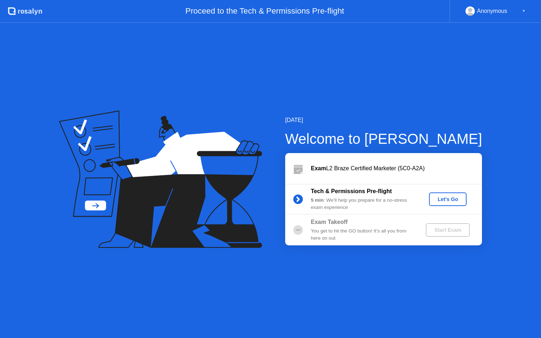
click at [445, 198] on div "Let's Go" at bounding box center [448, 199] width 32 height 6
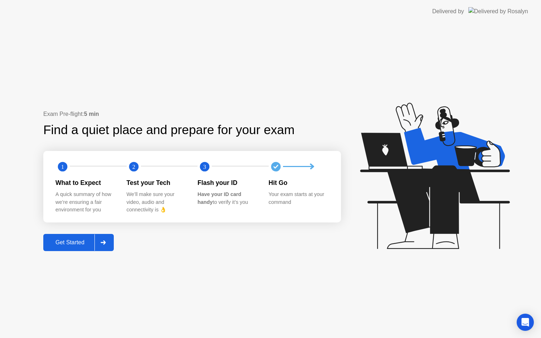
click at [67, 241] on div "Get Started" at bounding box center [69, 242] width 49 height 6
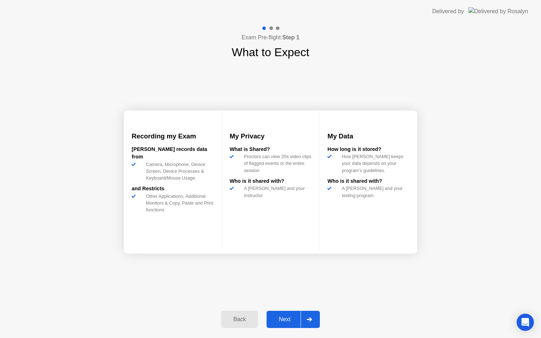
click at [286, 317] on div "Next" at bounding box center [285, 319] width 32 height 6
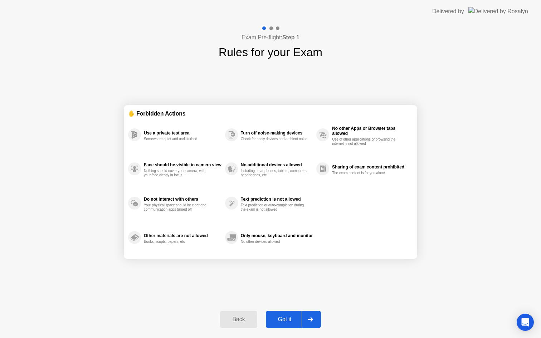
click at [281, 319] on div "Got it" at bounding box center [285, 319] width 34 height 6
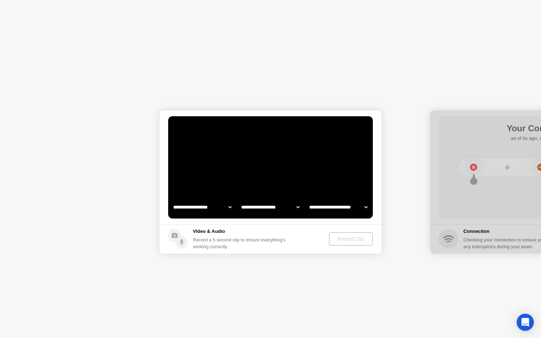
select select "**********"
select select "*******"
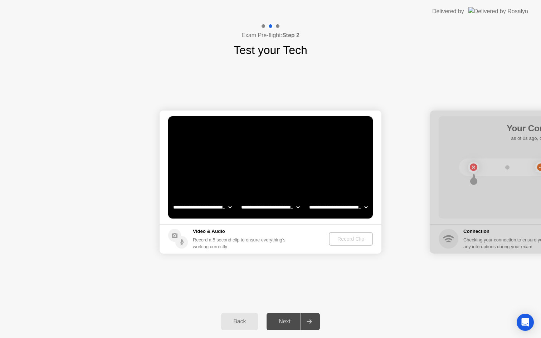
click at [258, 243] on div "Record a 5 second clip to ensure everything’s working correctly" at bounding box center [241, 243] width 96 height 14
click at [349, 239] on div "Record Clip" at bounding box center [351, 239] width 38 height 6
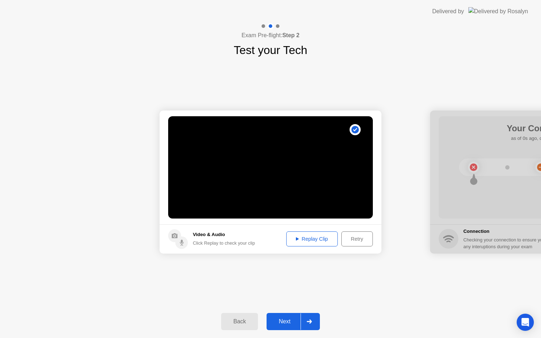
click at [285, 322] on div "Next" at bounding box center [285, 321] width 32 height 6
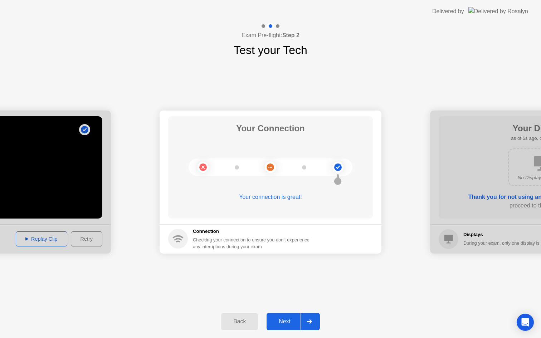
click at [280, 324] on div "Next" at bounding box center [285, 321] width 32 height 6
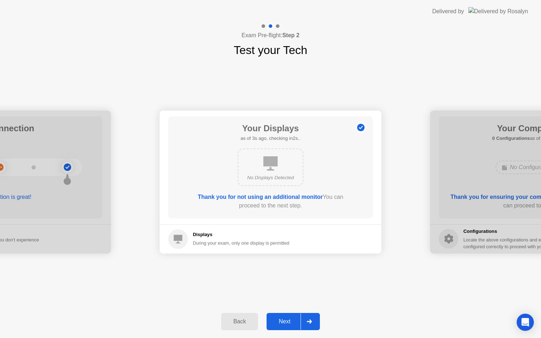
click at [284, 326] on button "Next" at bounding box center [292, 321] width 53 height 17
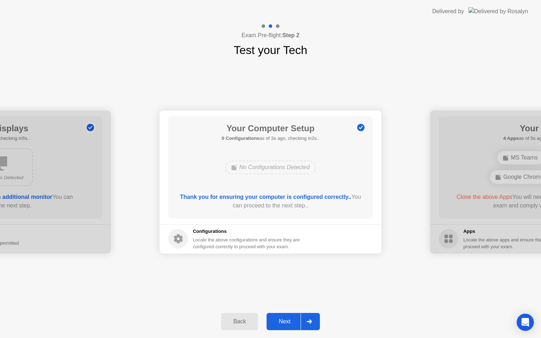
click at [284, 326] on button "Next" at bounding box center [292, 321] width 53 height 17
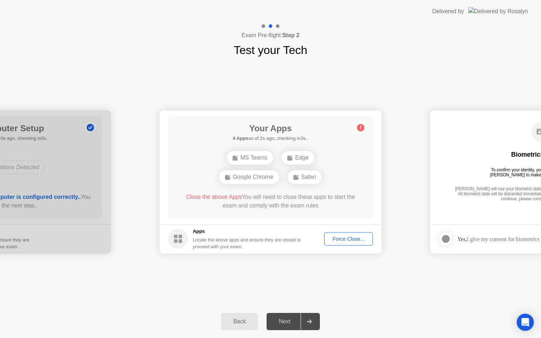
click at [337, 239] on div "Force Close..." at bounding box center [349, 239] width 44 height 6
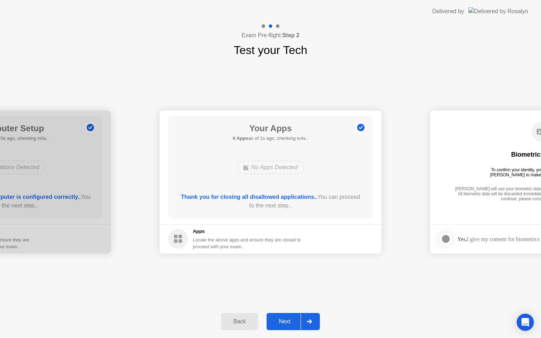
click at [287, 323] on div "Next" at bounding box center [285, 321] width 32 height 6
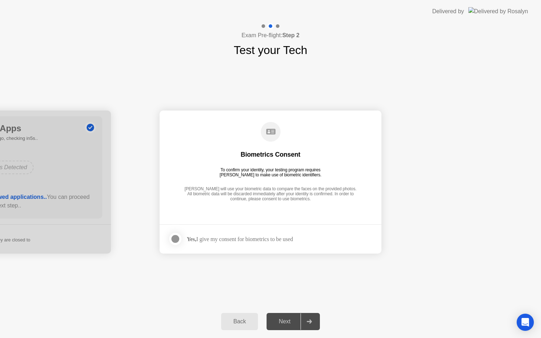
click at [176, 238] on div at bounding box center [175, 239] width 9 height 9
click at [280, 320] on div "Next" at bounding box center [285, 321] width 32 height 6
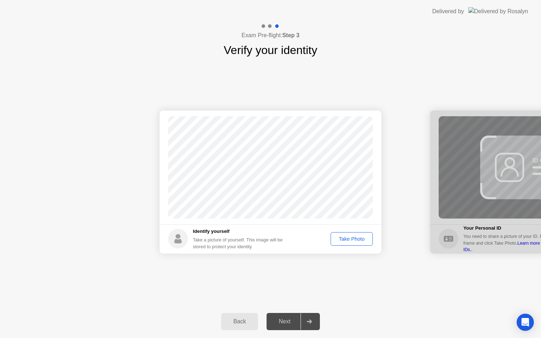
click at [344, 241] on div "Take Photo" at bounding box center [351, 239] width 37 height 6
click at [286, 322] on div "Next" at bounding box center [285, 321] width 32 height 6
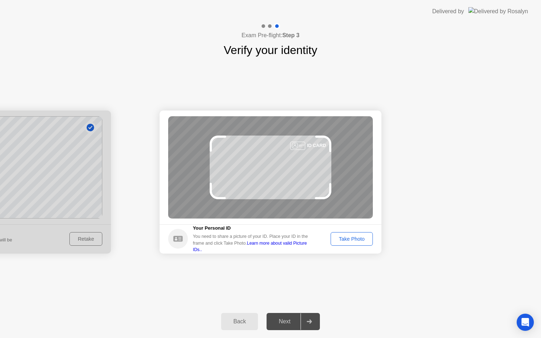
click at [357, 242] on div "Take Photo" at bounding box center [351, 239] width 37 height 6
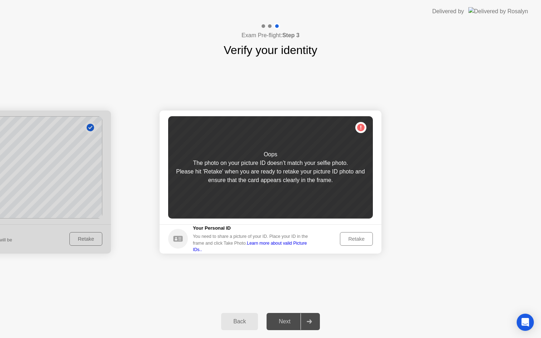
click at [357, 241] on div "Retake" at bounding box center [356, 239] width 28 height 6
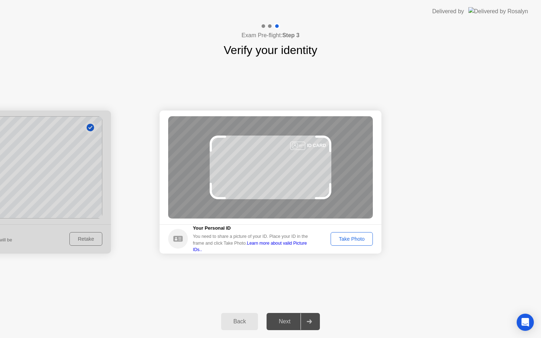
click at [357, 241] on div "Take Photo" at bounding box center [351, 239] width 37 height 6
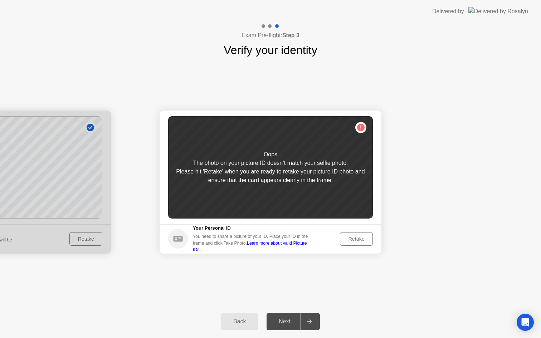
click at [356, 239] on div "Retake" at bounding box center [356, 239] width 28 height 6
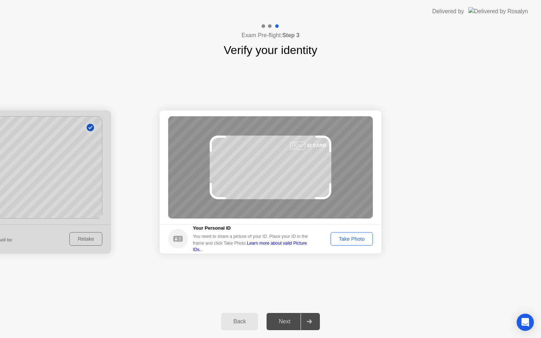
click at [362, 238] on div "Take Photo" at bounding box center [351, 239] width 37 height 6
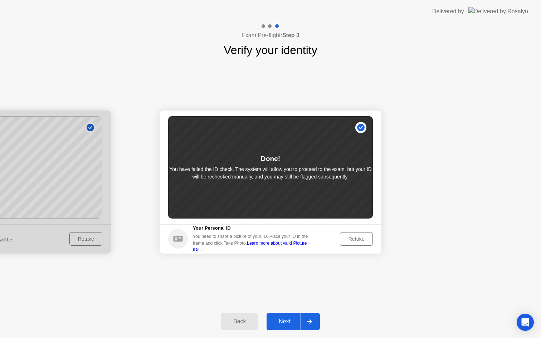
click at [287, 320] on div "Next" at bounding box center [285, 321] width 32 height 6
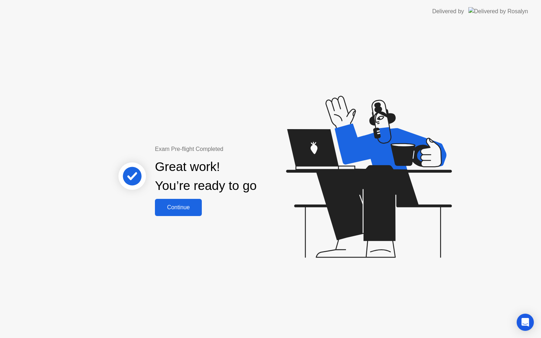
click at [177, 205] on div "Continue" at bounding box center [178, 207] width 43 height 6
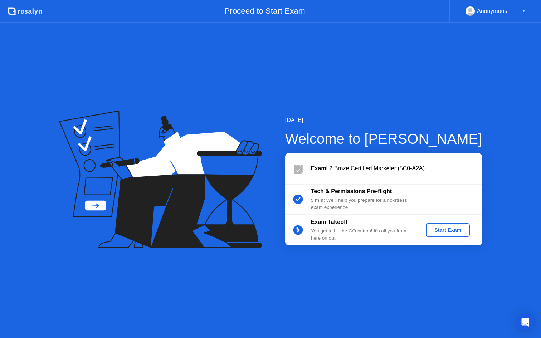
click at [441, 231] on div "Start Exam" at bounding box center [448, 230] width 38 height 6
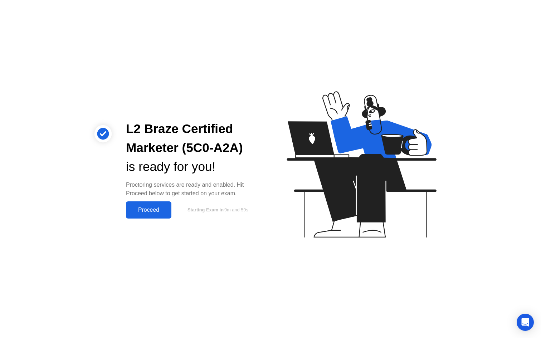
click at [162, 212] on div "Proceed" at bounding box center [148, 210] width 41 height 6
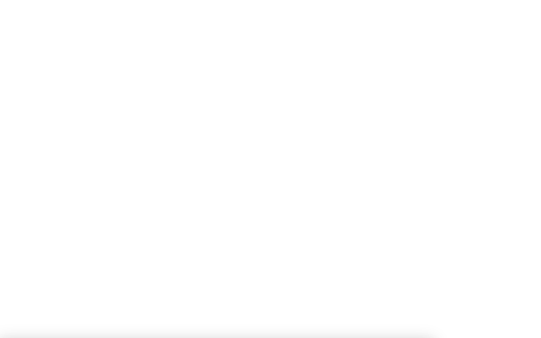
click at [281, 338] on div at bounding box center [270, 338] width 541 height 0
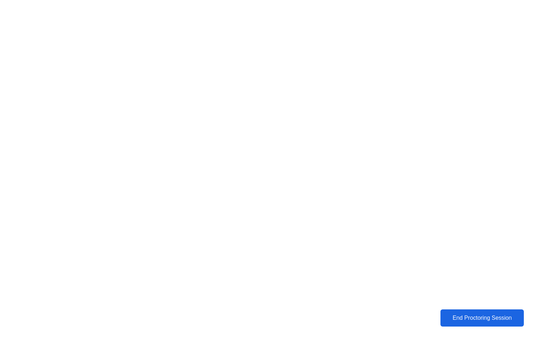
click at [473, 319] on div "End Proctoring Session" at bounding box center [482, 318] width 80 height 6
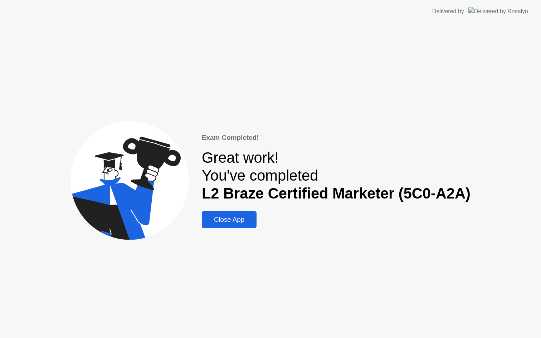
click at [231, 223] on div "Close App" at bounding box center [229, 220] width 50 height 8
